Goal: Task Accomplishment & Management: Manage account settings

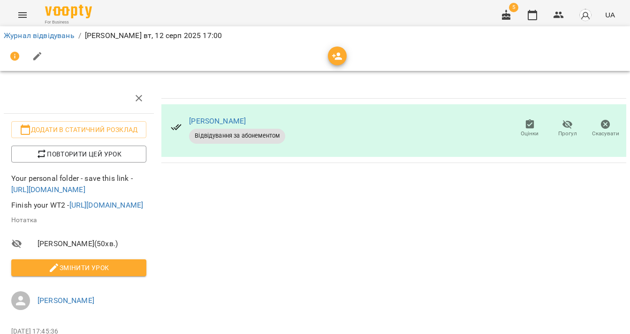
click at [62, 44] on div at bounding box center [315, 56] width 626 height 26
click at [58, 37] on link "Журнал відвідувань" at bounding box center [39, 35] width 71 height 9
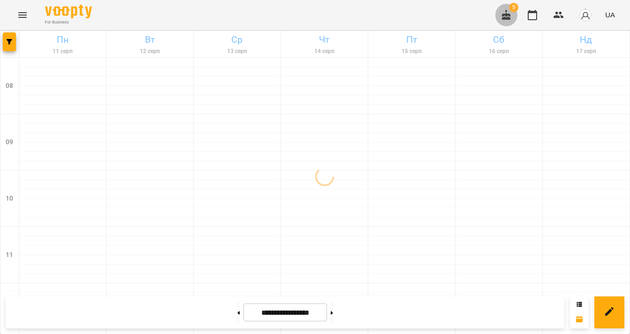
click at [505, 19] on icon "button" at bounding box center [506, 14] width 8 height 10
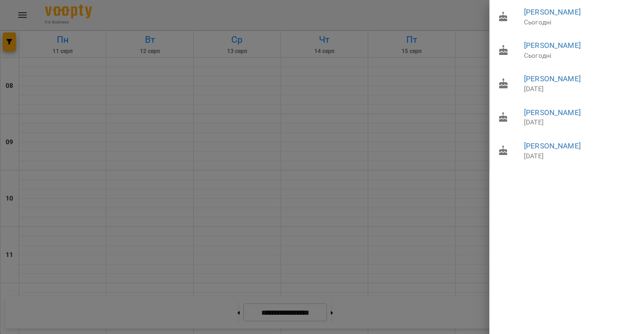
click at [447, 16] on div at bounding box center [315, 167] width 630 height 334
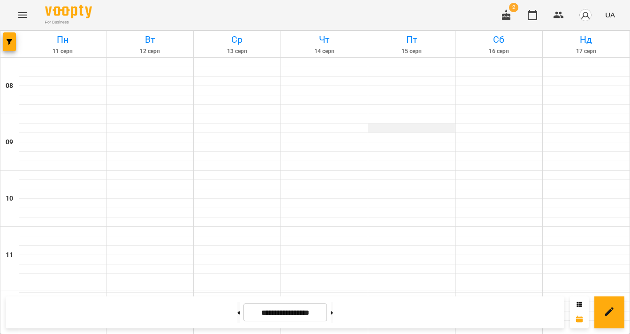
scroll to position [38, 0]
click at [509, 15] on icon "button" at bounding box center [506, 14] width 8 height 10
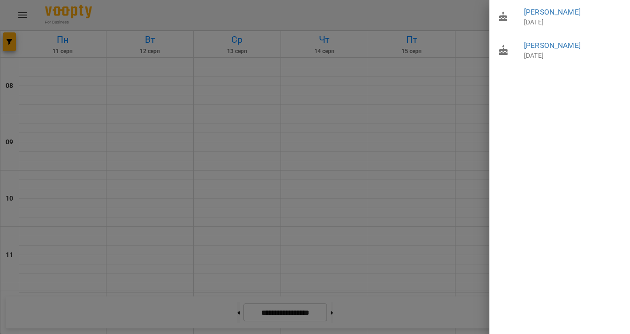
click at [373, 13] on div at bounding box center [315, 167] width 630 height 334
